Goal: Check status

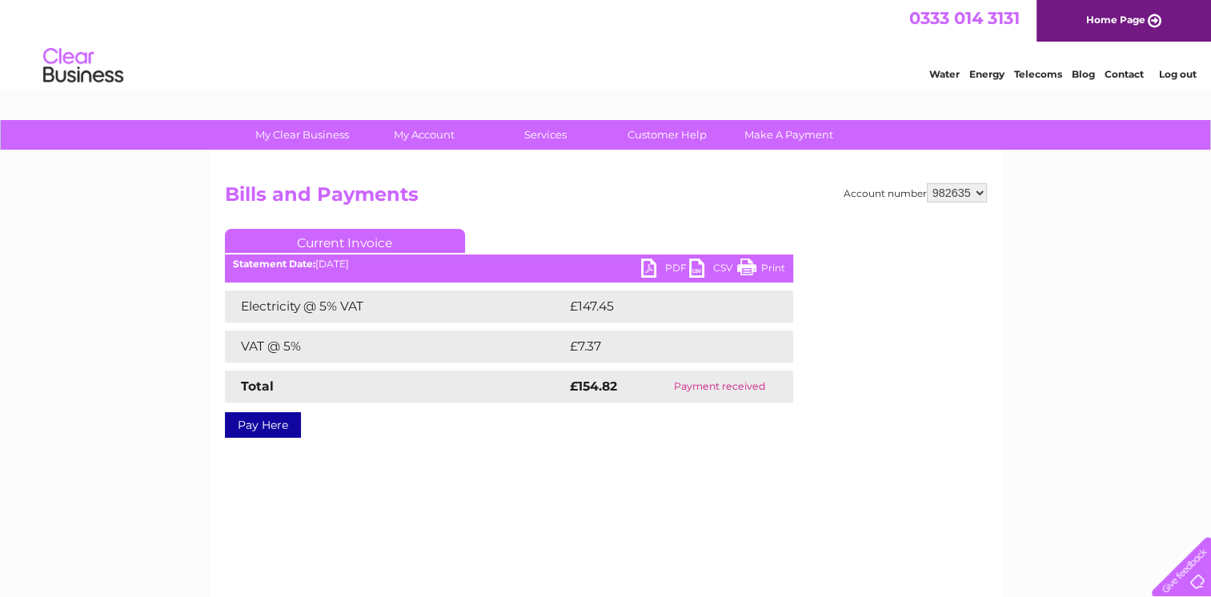
click at [972, 192] on select "535203 939708 982635" at bounding box center [957, 192] width 60 height 19
select select "535203"
click at [927, 183] on select "535203 939708 982635" at bounding box center [957, 192] width 60 height 19
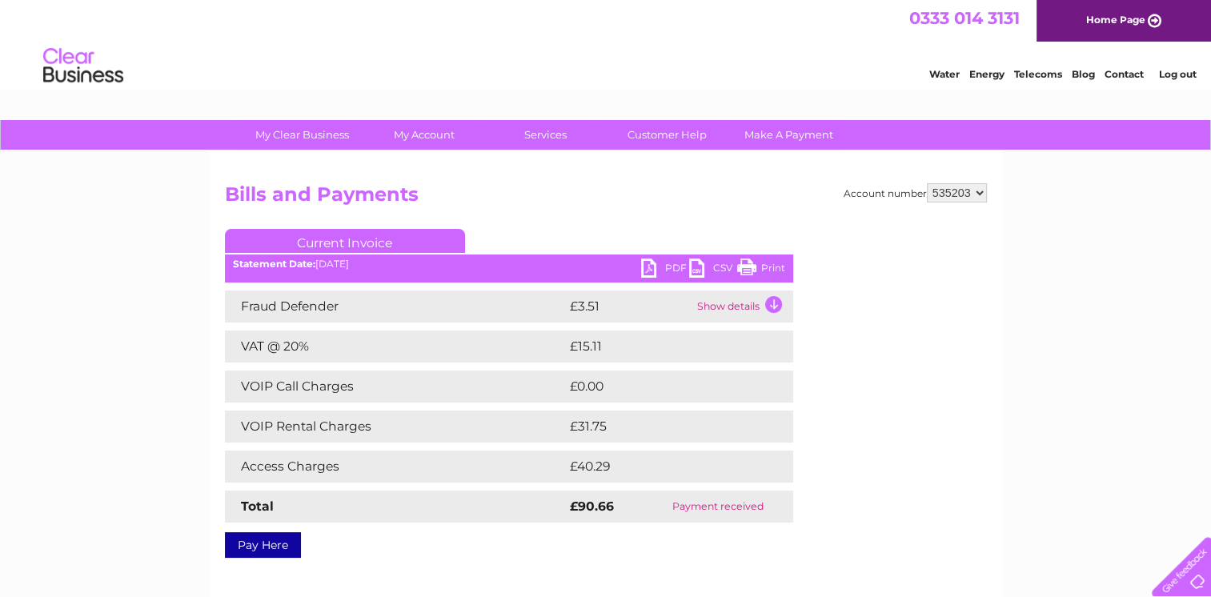
click at [973, 191] on select "535203 939708 982635" at bounding box center [957, 192] width 60 height 19
select select "939708"
click at [927, 183] on select "535203 939708 982635" at bounding box center [957, 192] width 60 height 19
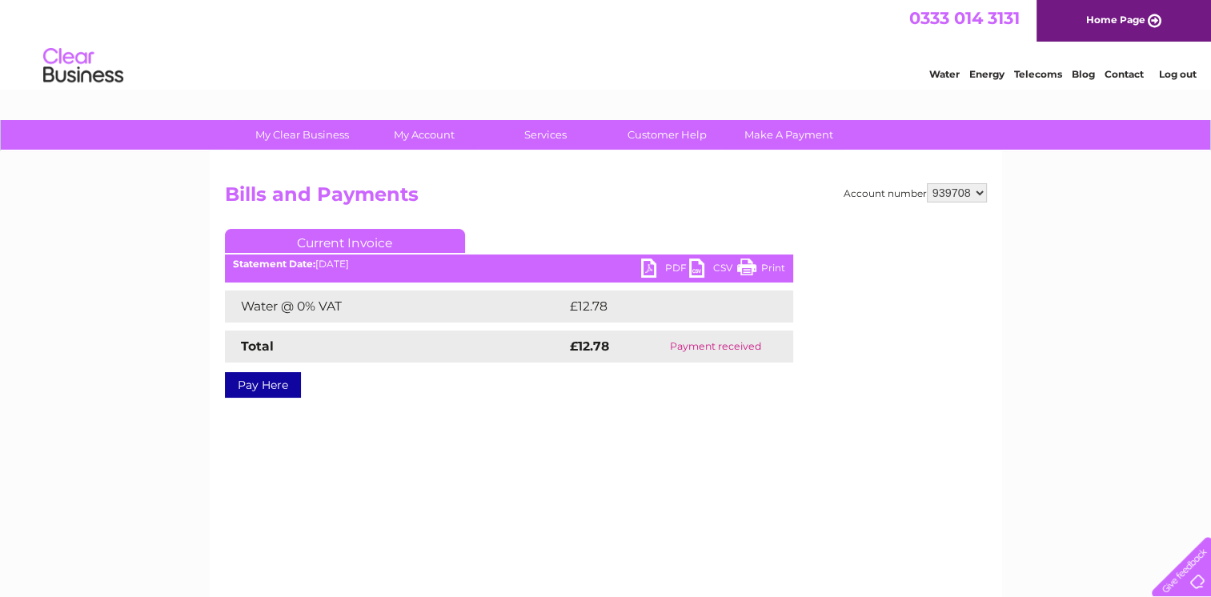
click at [977, 187] on select "535203 939708 982635" at bounding box center [957, 192] width 60 height 19
select select "982635"
click at [927, 183] on select "535203 939708 982635" at bounding box center [957, 192] width 60 height 19
